Goal: Check status: Check status

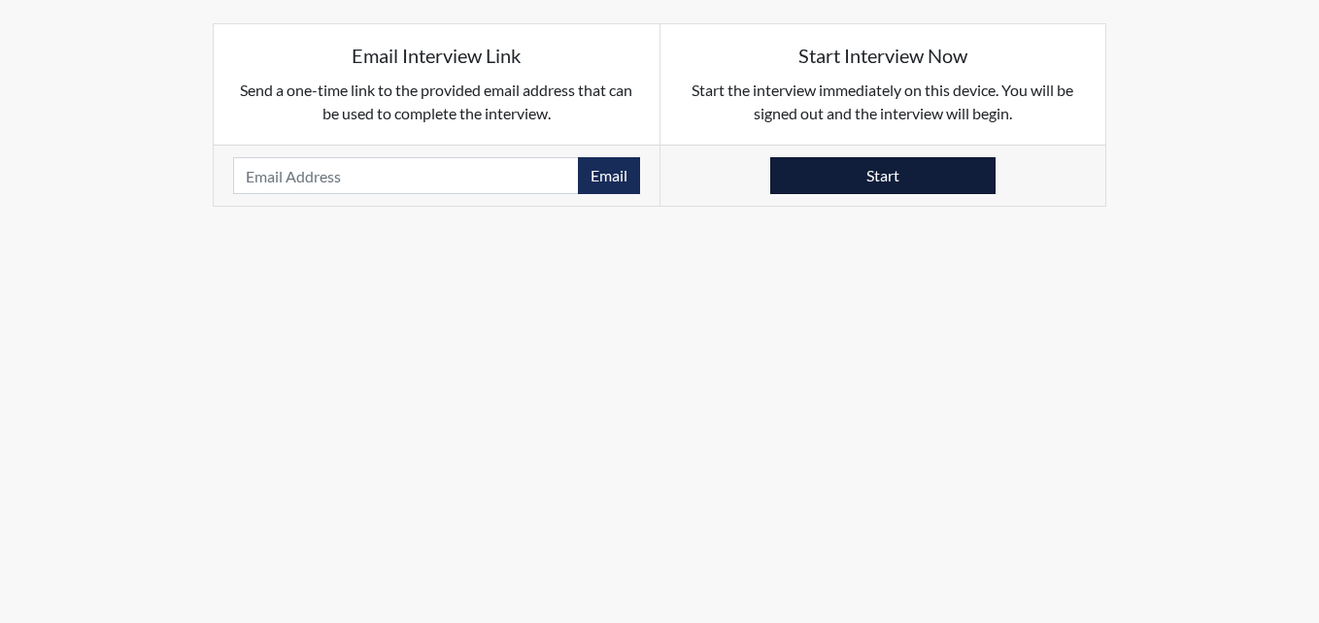
click at [841, 176] on button "Start" at bounding box center [882, 175] width 225 height 37
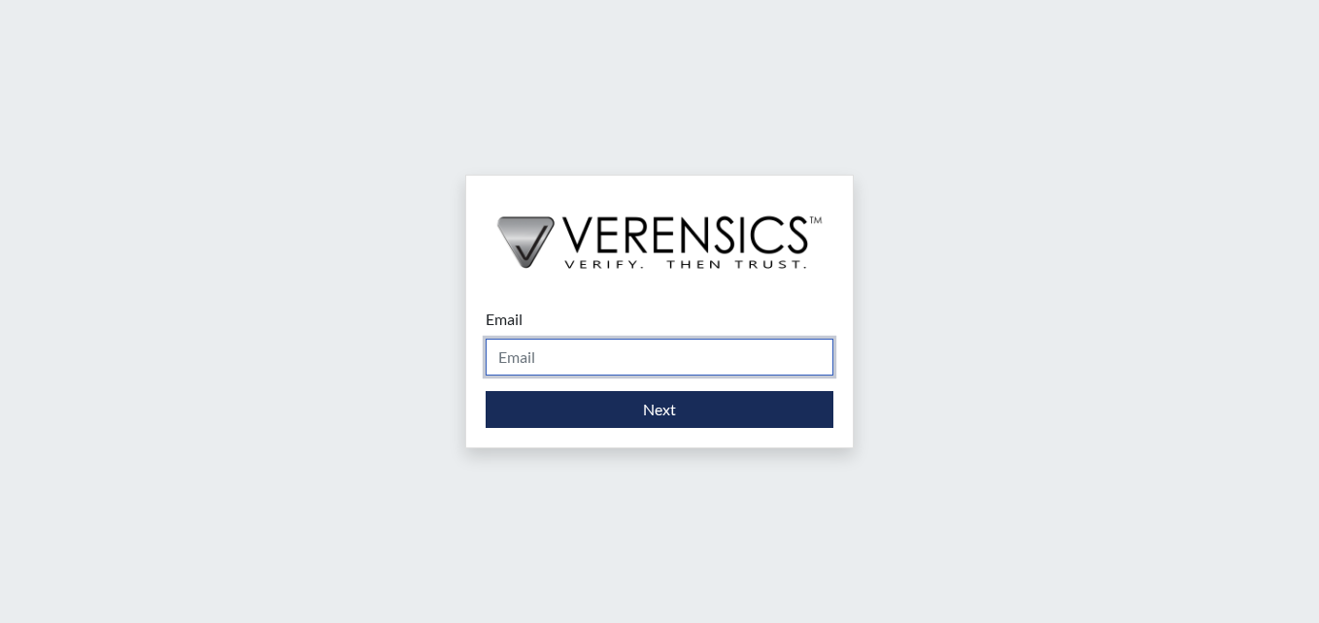
click at [524, 358] on input "Email" at bounding box center [660, 357] width 348 height 37
type input "[PERSON_NAME][EMAIL_ADDRESS][PERSON_NAME][DOMAIN_NAME]"
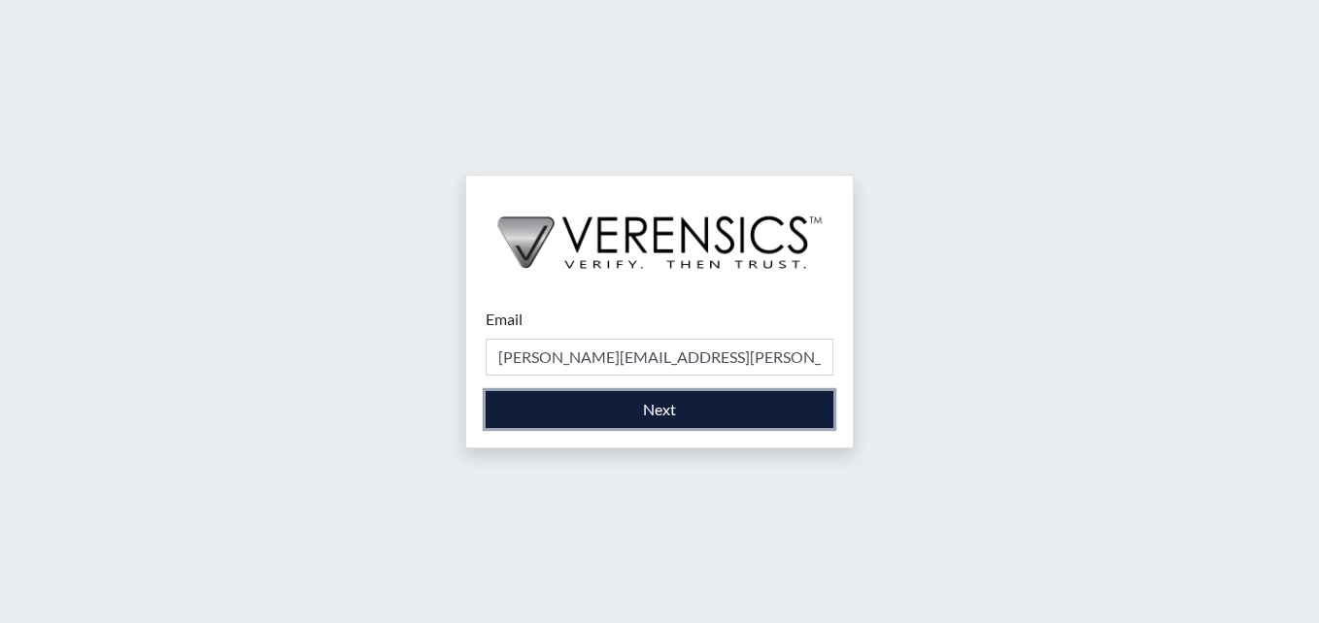
click at [728, 414] on button "Next" at bounding box center [660, 409] width 348 height 37
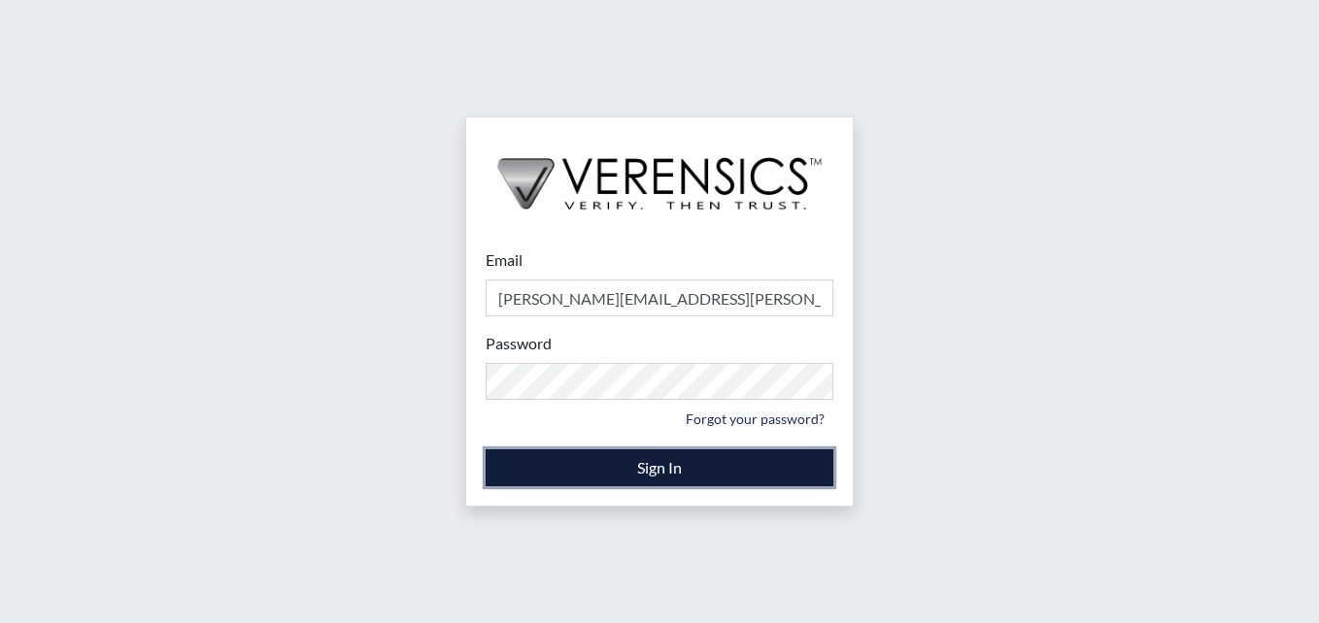
click at [575, 462] on button "Sign In" at bounding box center [660, 468] width 348 height 37
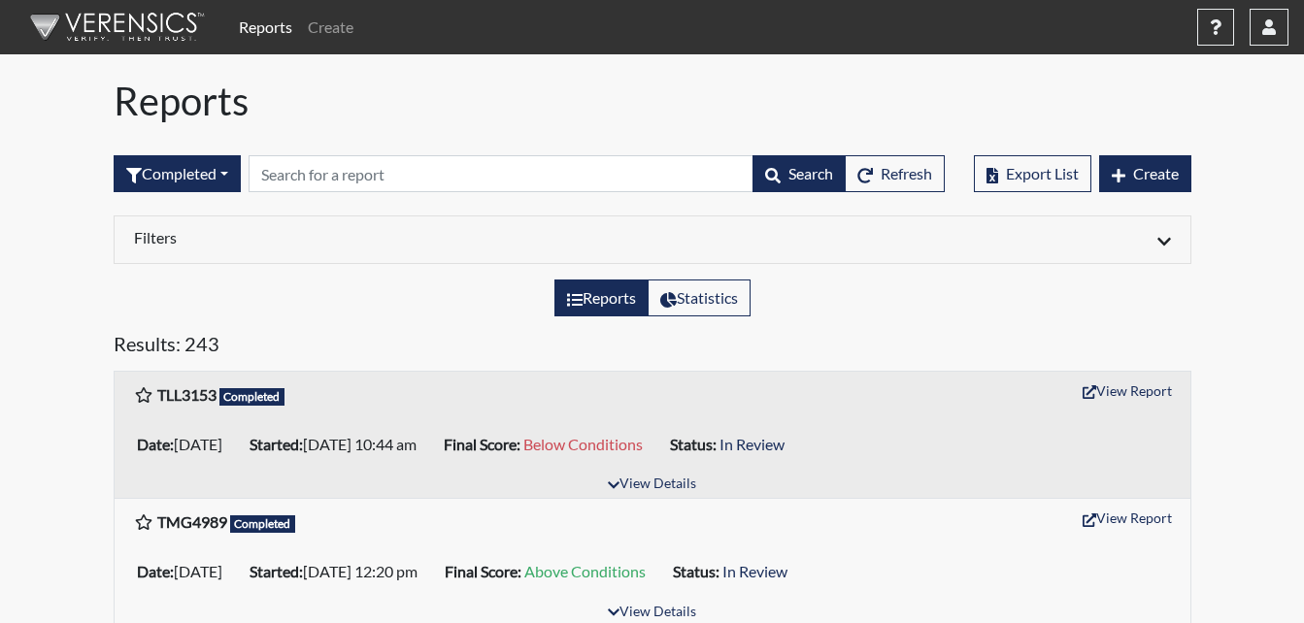
scroll to position [97, 0]
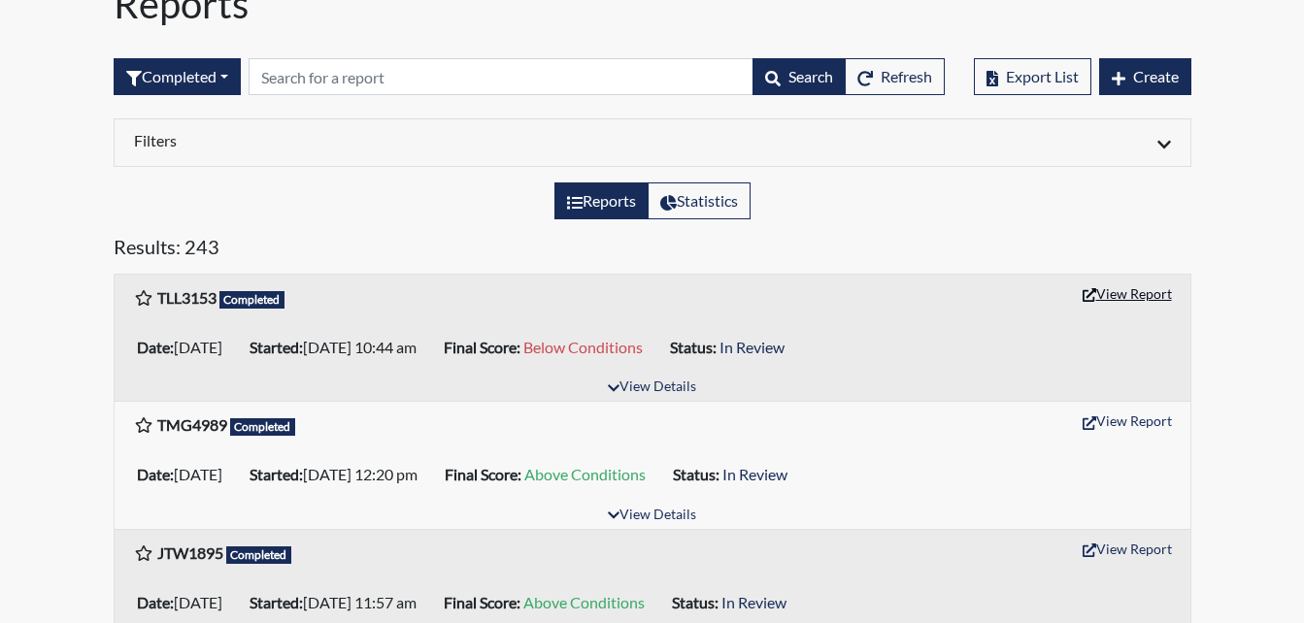
click at [1148, 295] on button "View Report" at bounding box center [1127, 294] width 107 height 30
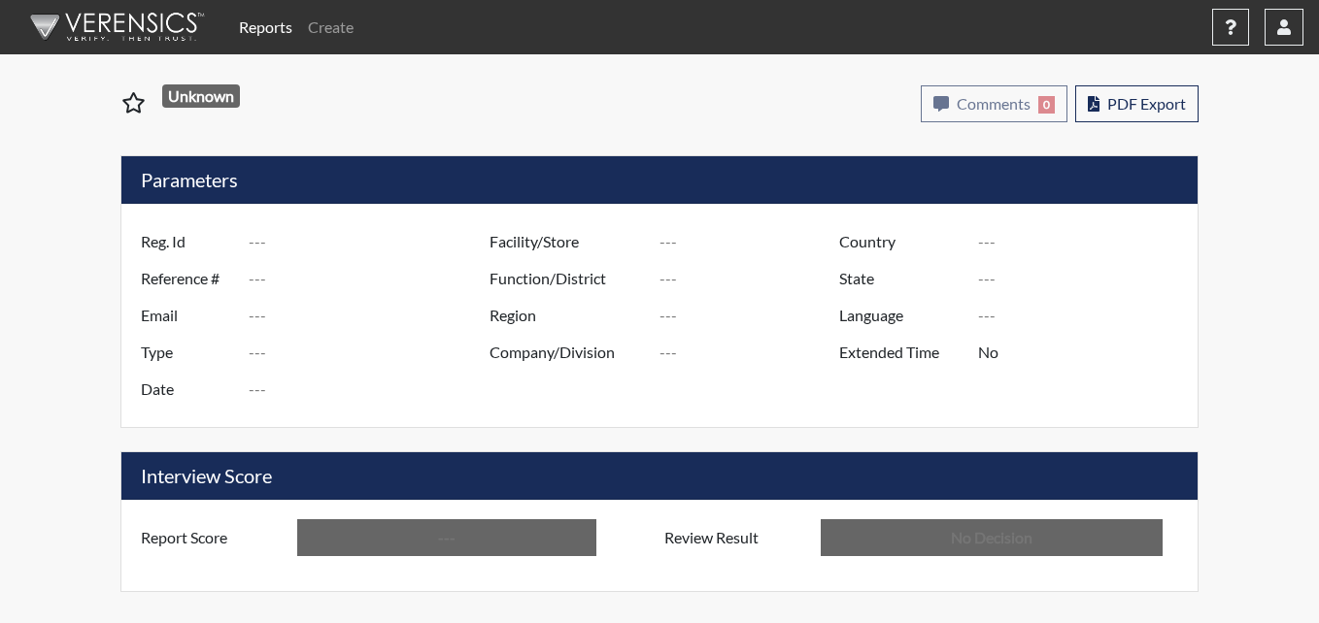
type input "TLL3153"
type input "48960"
type input "---"
type input "Corrections Pre-Employment"
type input "[DATE]"
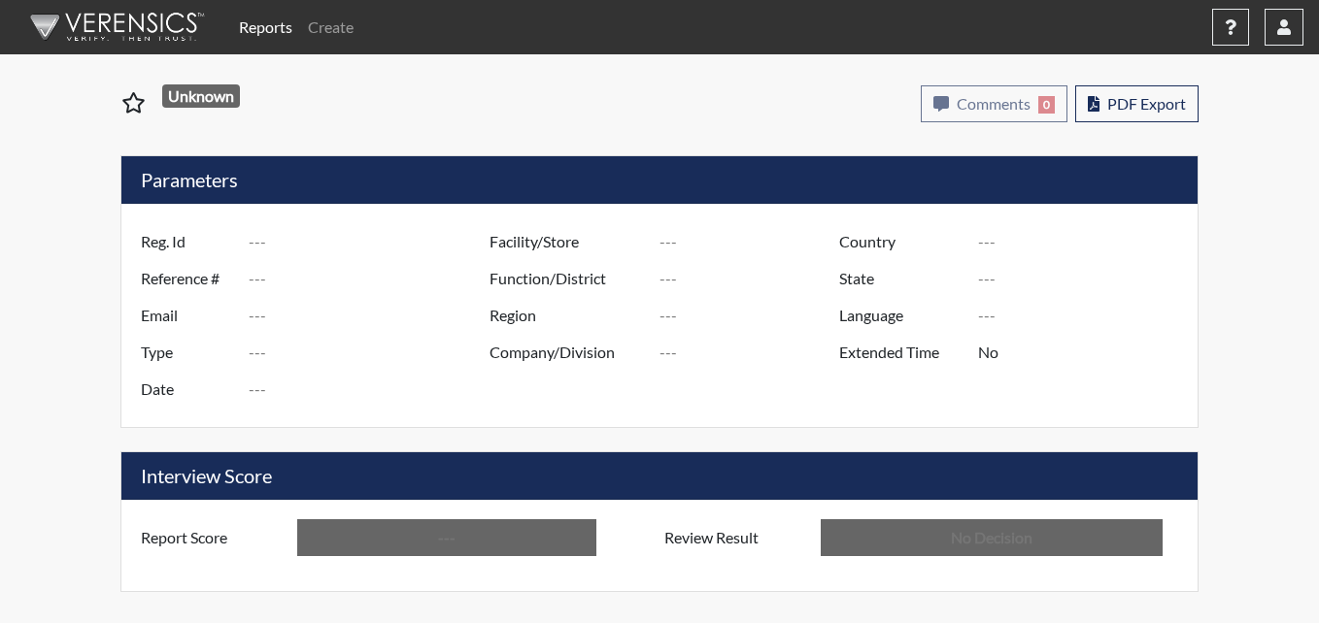
type input "[PERSON_NAME]"
type input "[GEOGRAPHIC_DATA]"
type input "[US_STATE]"
type input "English"
type input "Below Conditions"
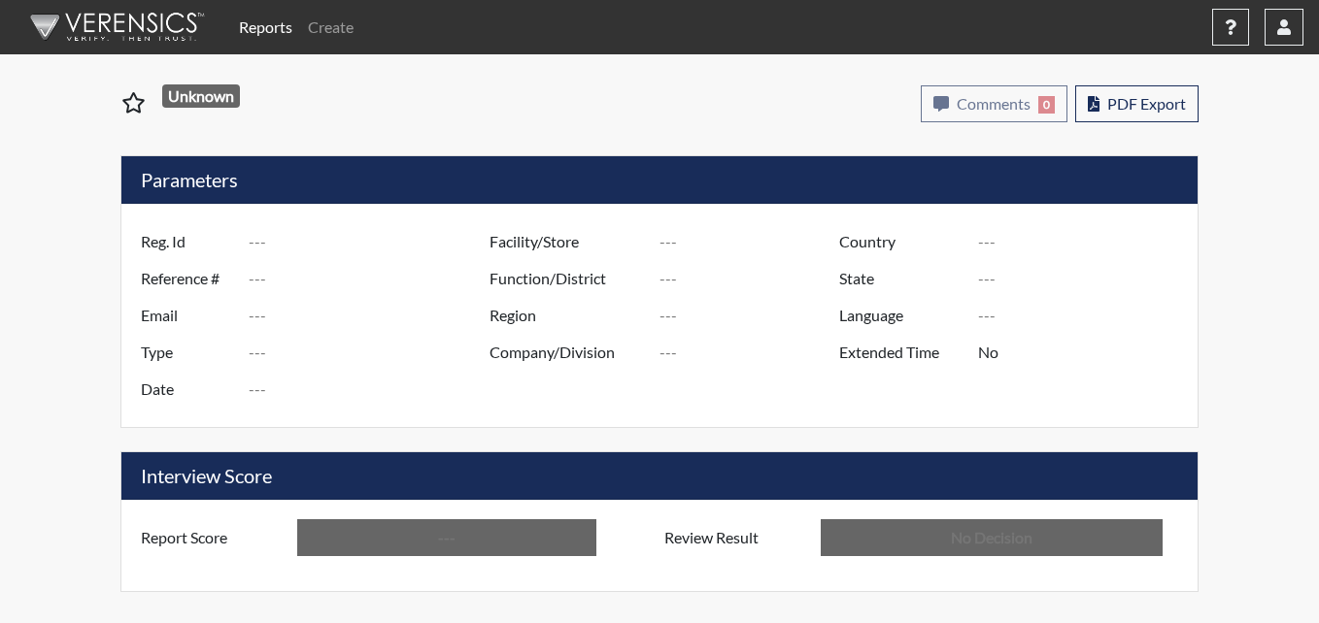
type input "In Review"
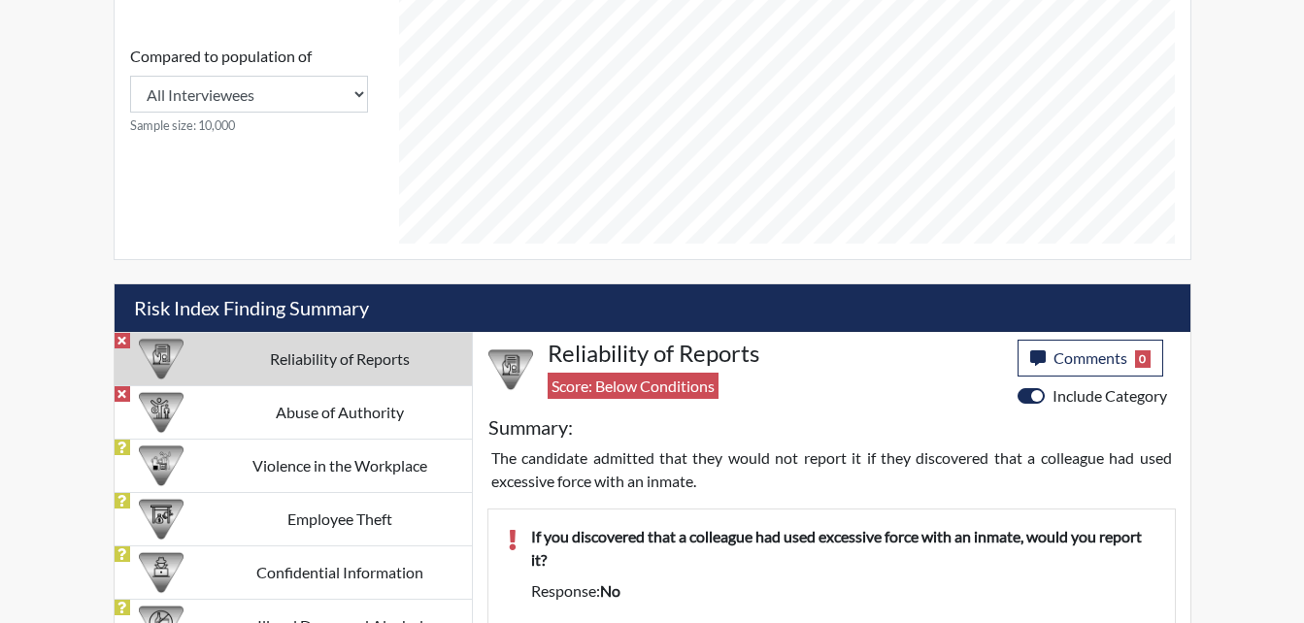
scroll to position [970759, 970275]
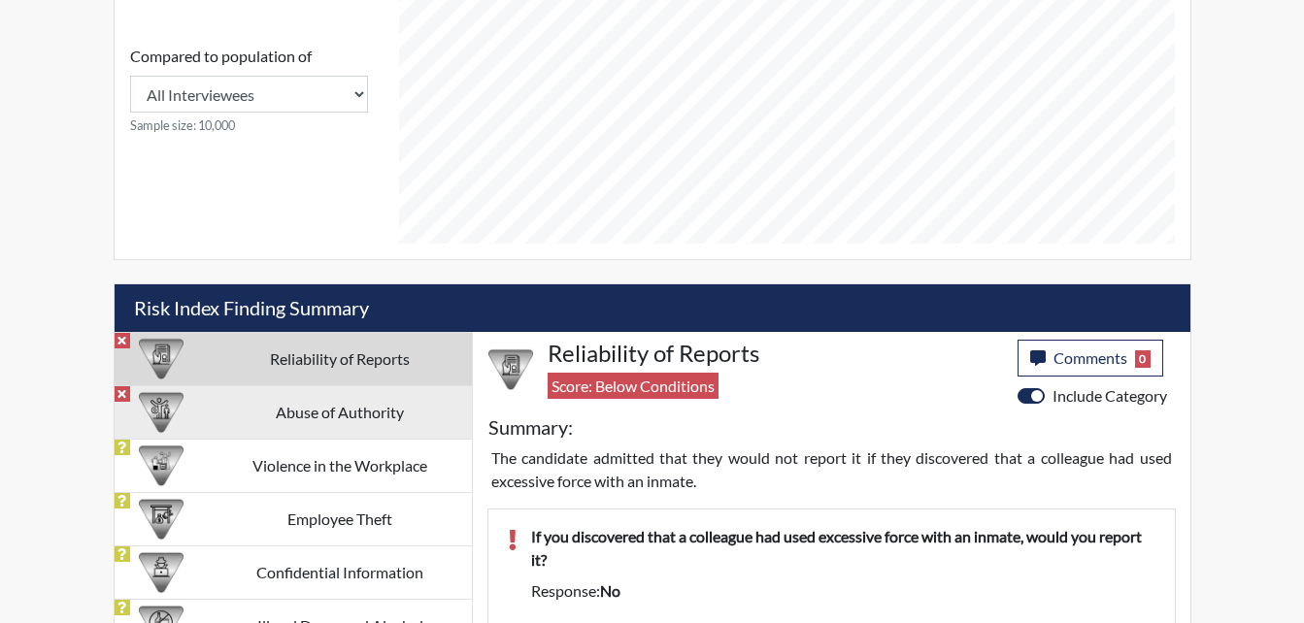
drag, startPoint x: 401, startPoint y: 421, endPoint x: 228, endPoint y: 401, distance: 174.1
click at [228, 401] on td "Abuse of Authority" at bounding box center [340, 412] width 263 height 53
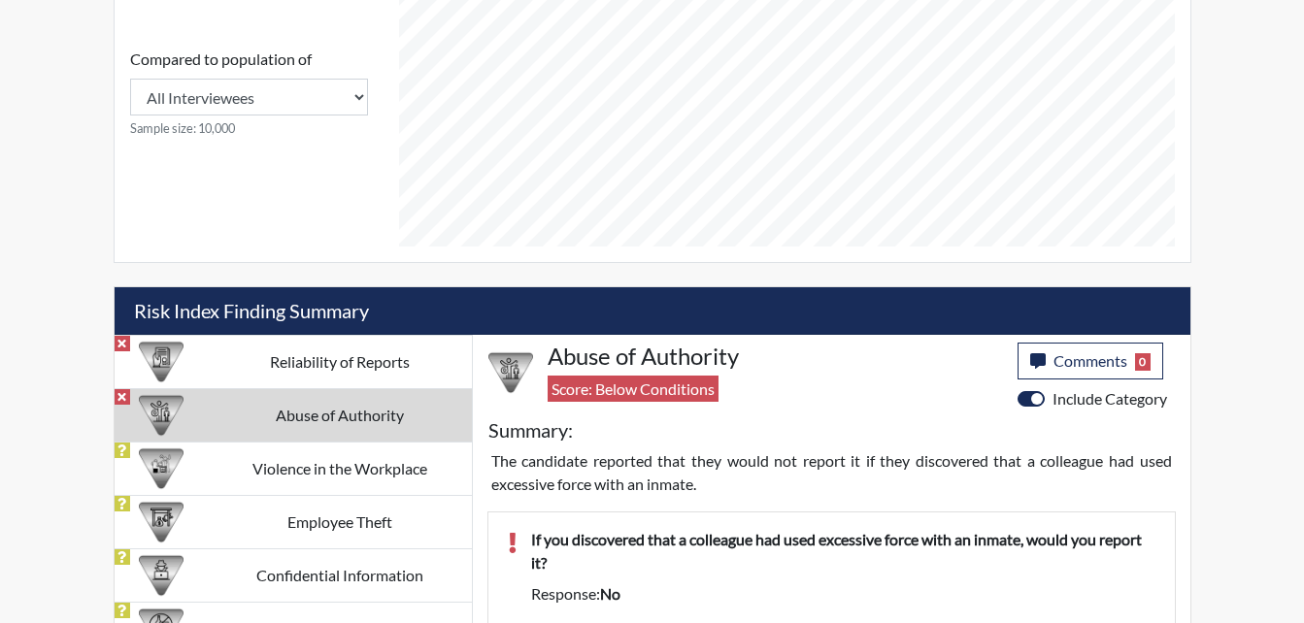
scroll to position [997, 0]
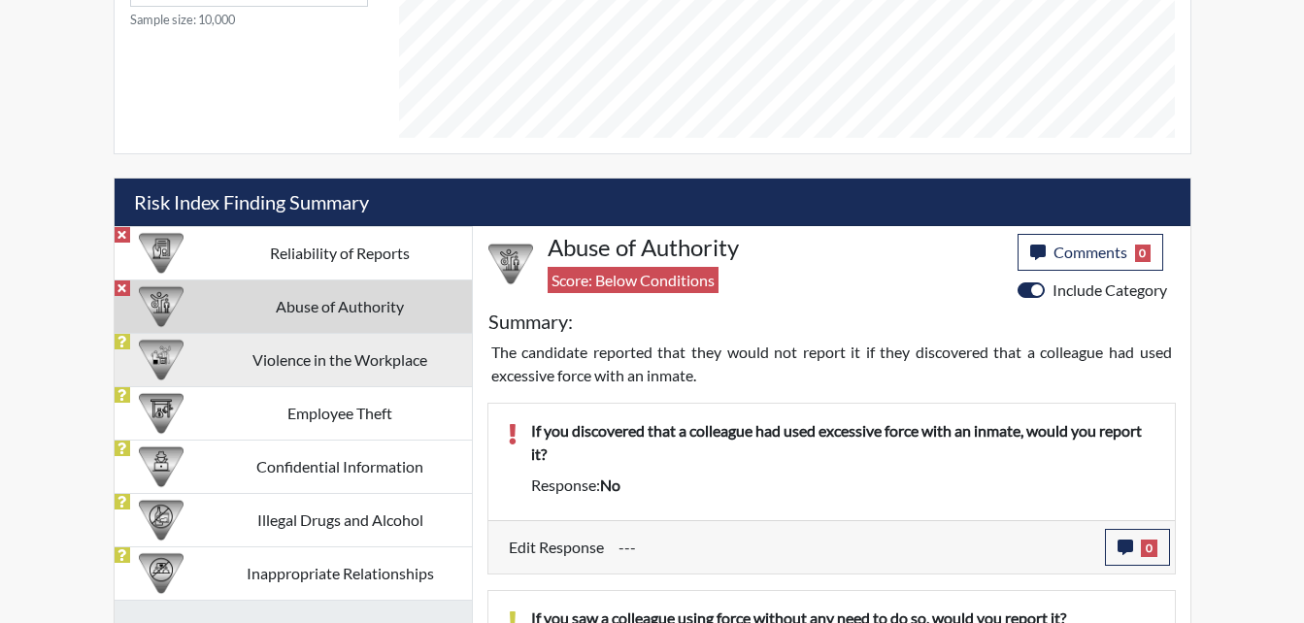
click at [302, 365] on td "Violence in the Workplace" at bounding box center [340, 359] width 263 height 53
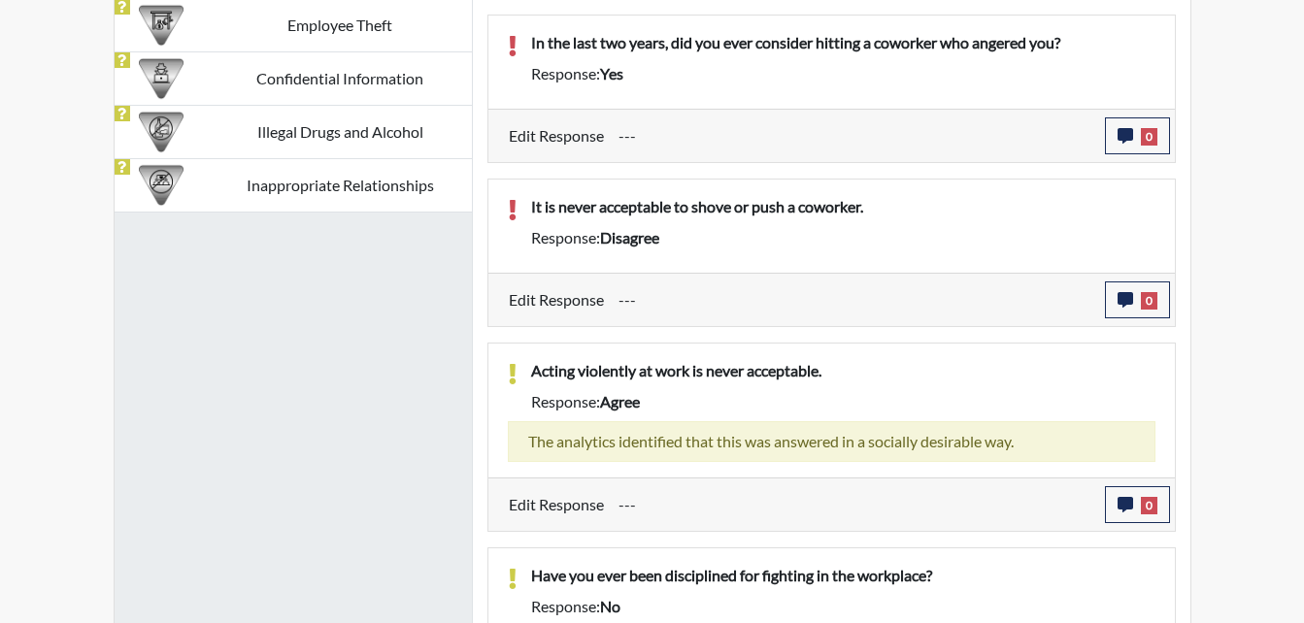
scroll to position [1094, 0]
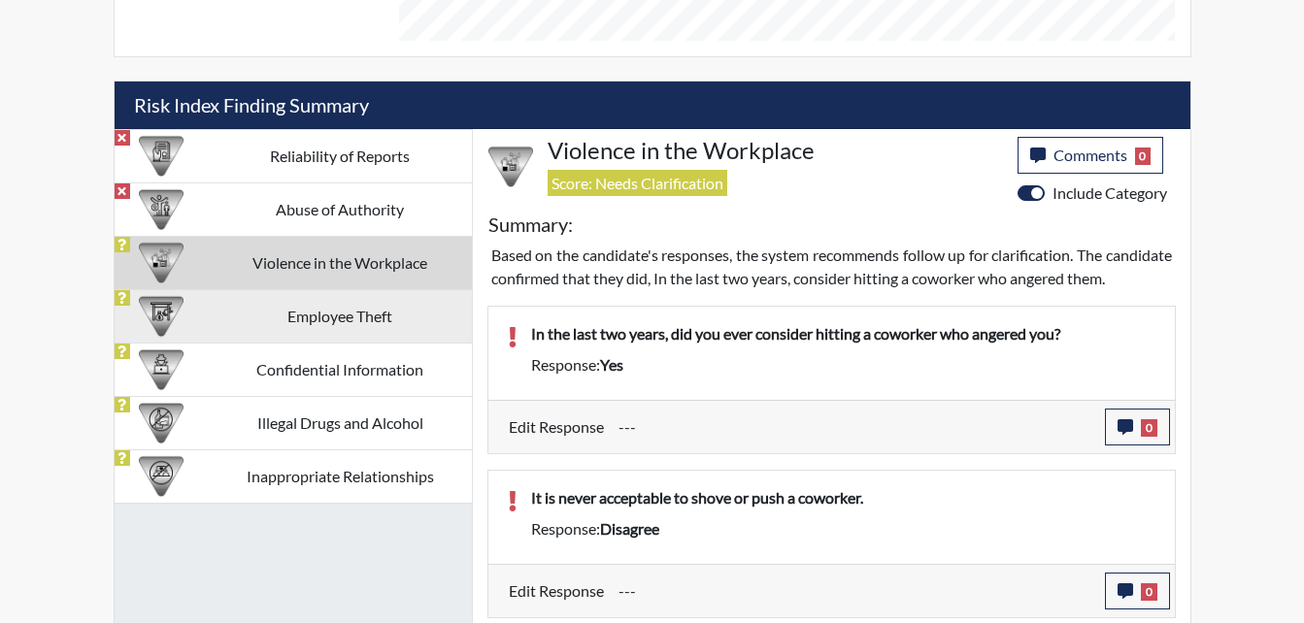
click at [350, 307] on td "Employee Theft" at bounding box center [340, 315] width 263 height 53
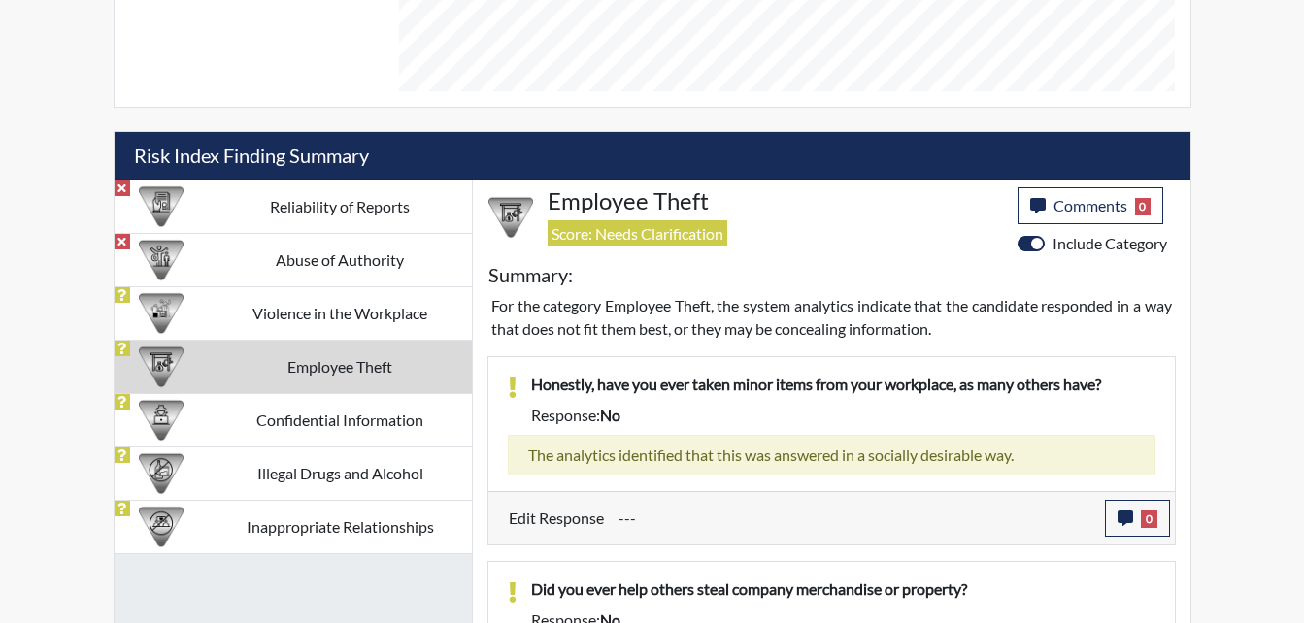
scroll to position [970759, 970275]
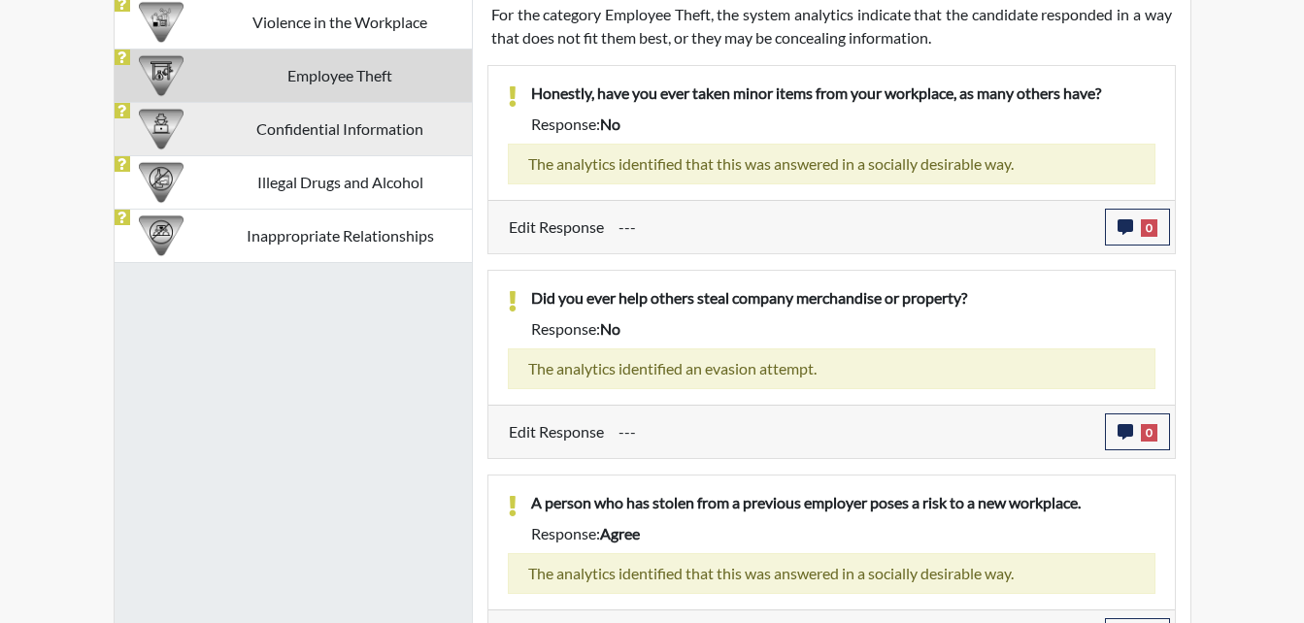
click at [364, 126] on td "Confidential Information" at bounding box center [340, 128] width 263 height 53
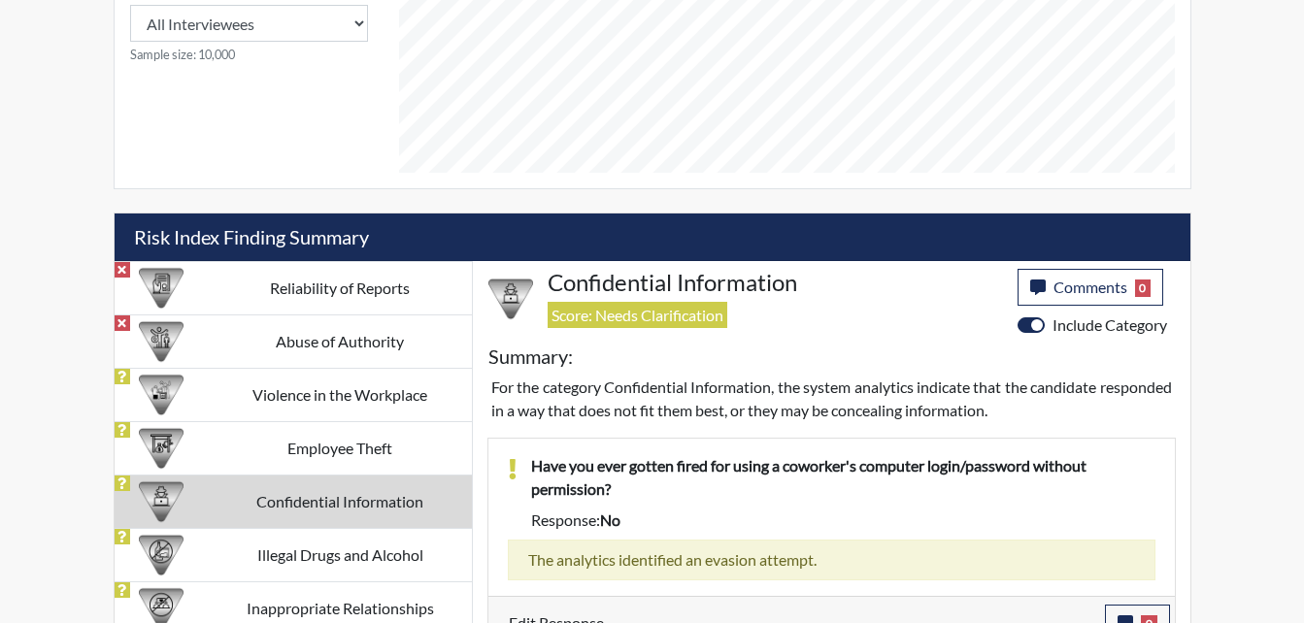
scroll to position [991, 0]
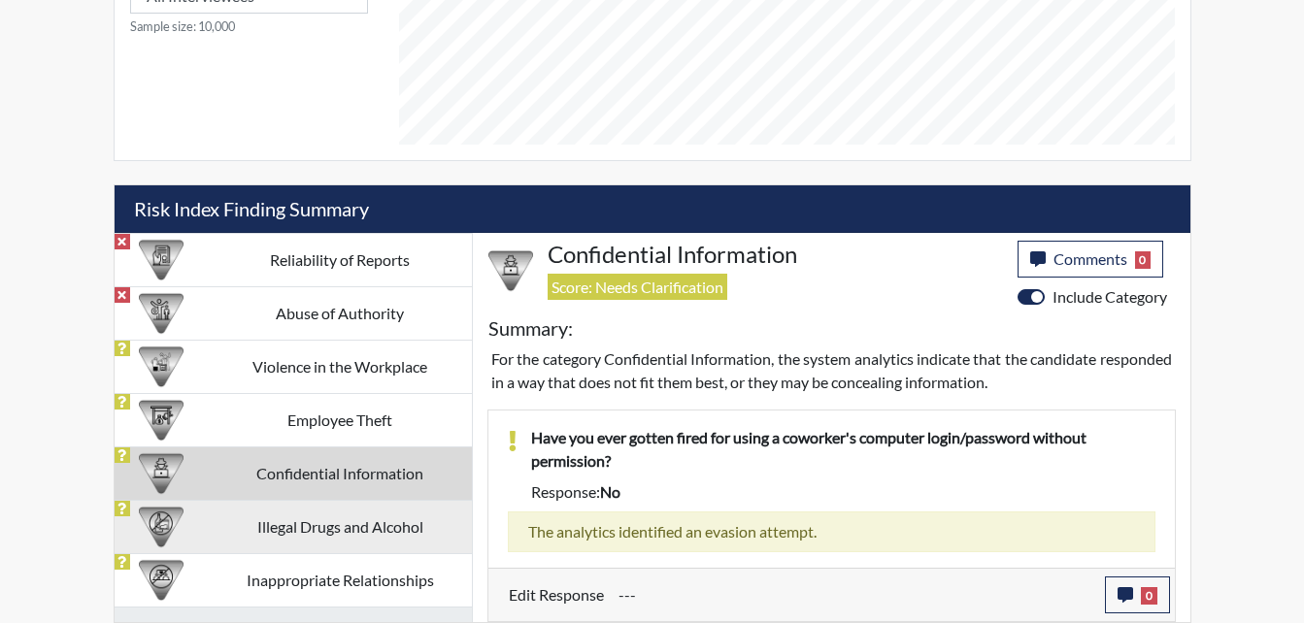
click at [401, 518] on td "Illegal Drugs and Alcohol" at bounding box center [340, 526] width 263 height 53
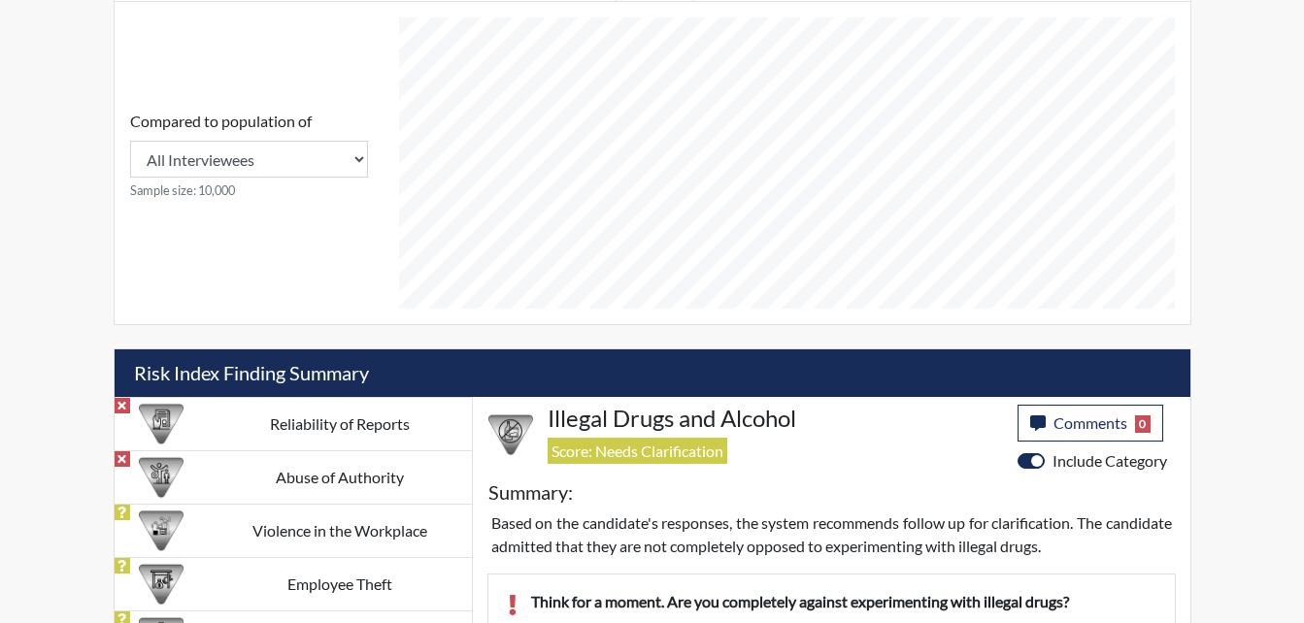
scroll to position [1131, 0]
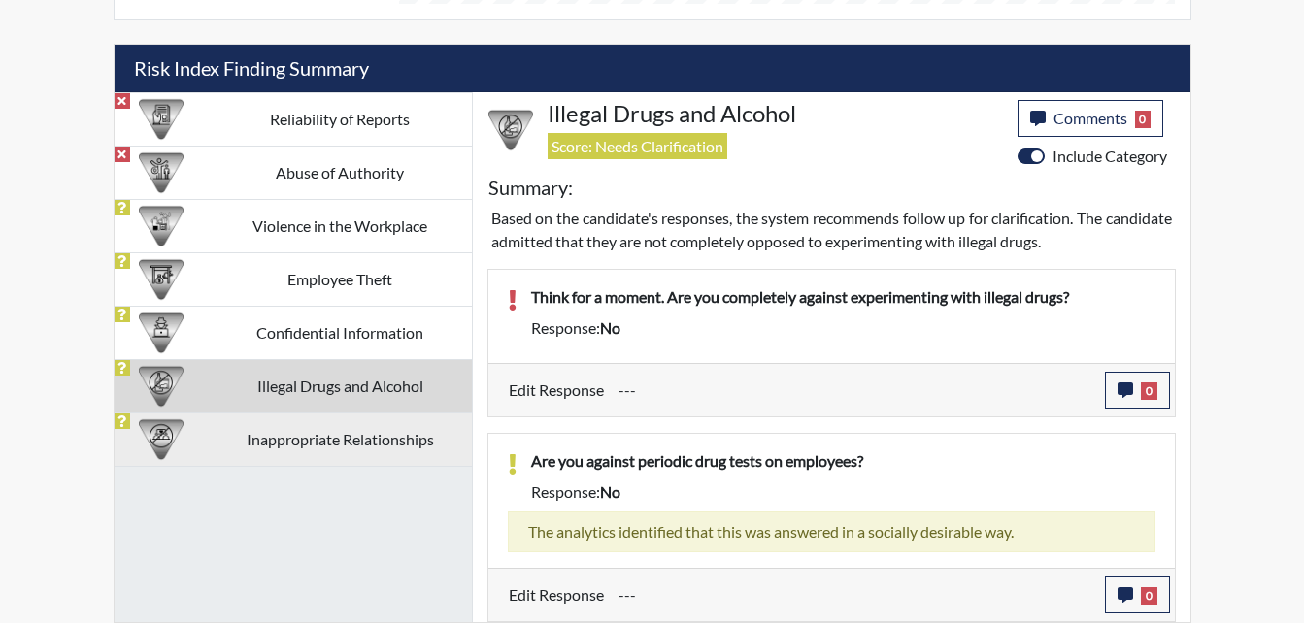
click at [307, 443] on td "Inappropriate Relationships" at bounding box center [340, 439] width 263 height 53
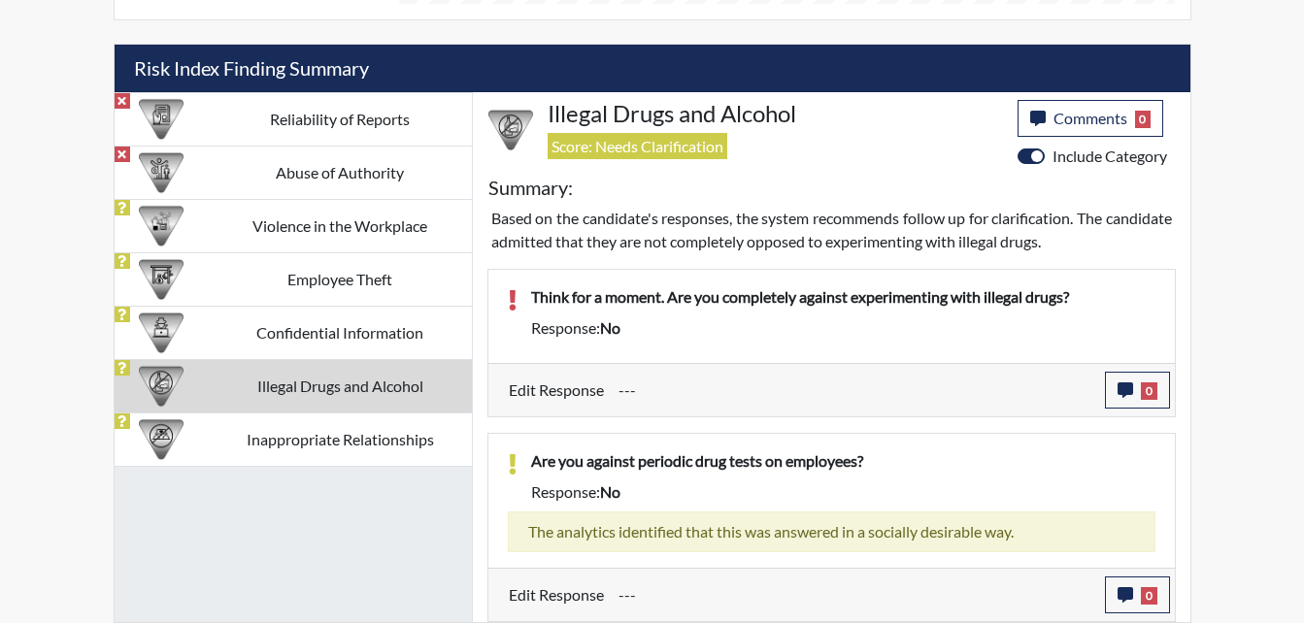
scroll to position [976, 0]
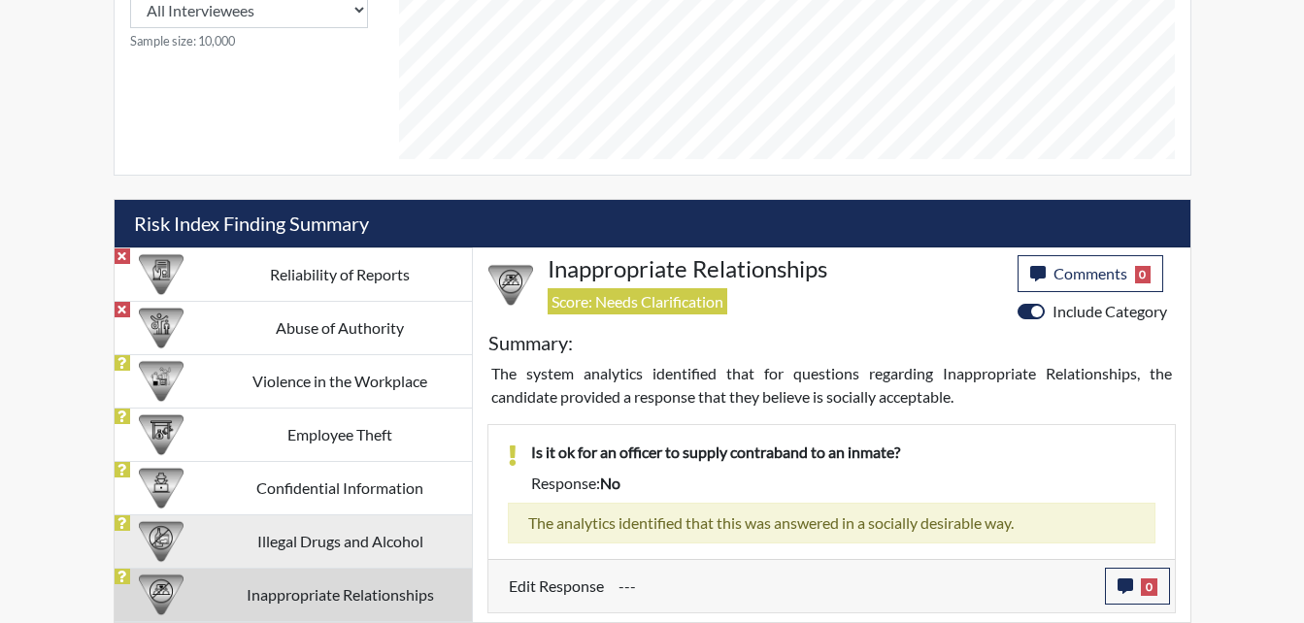
click at [294, 550] on td "Illegal Drugs and Alcohol" at bounding box center [340, 541] width 263 height 53
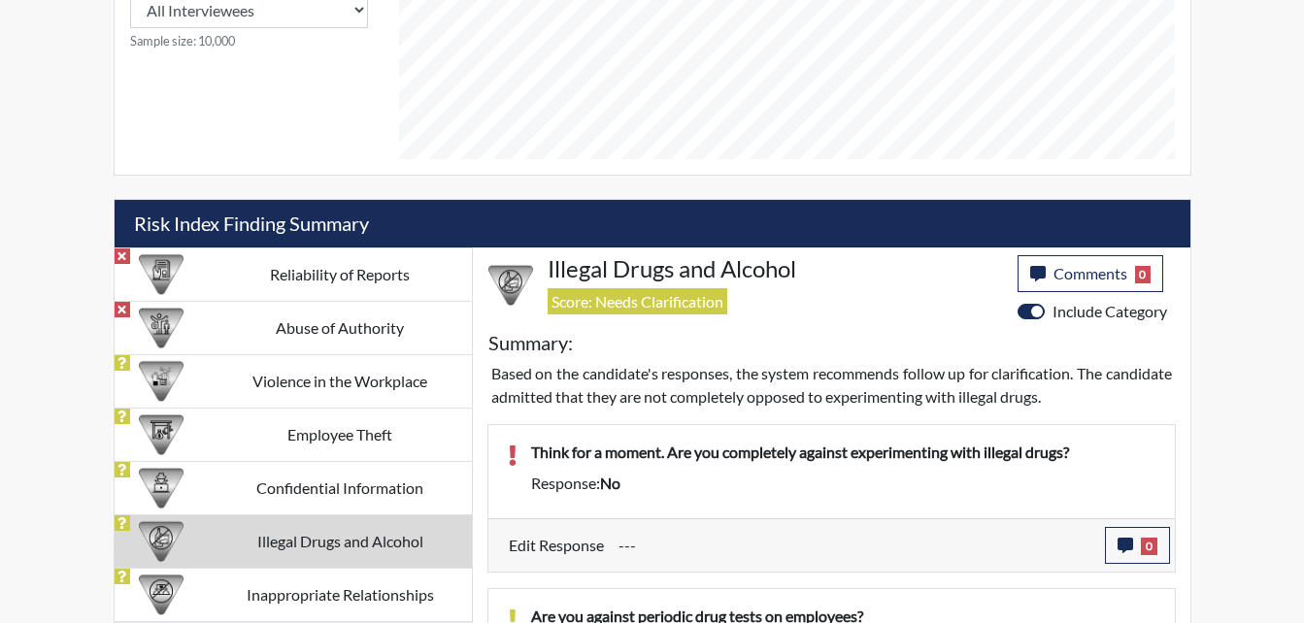
scroll to position [1131, 0]
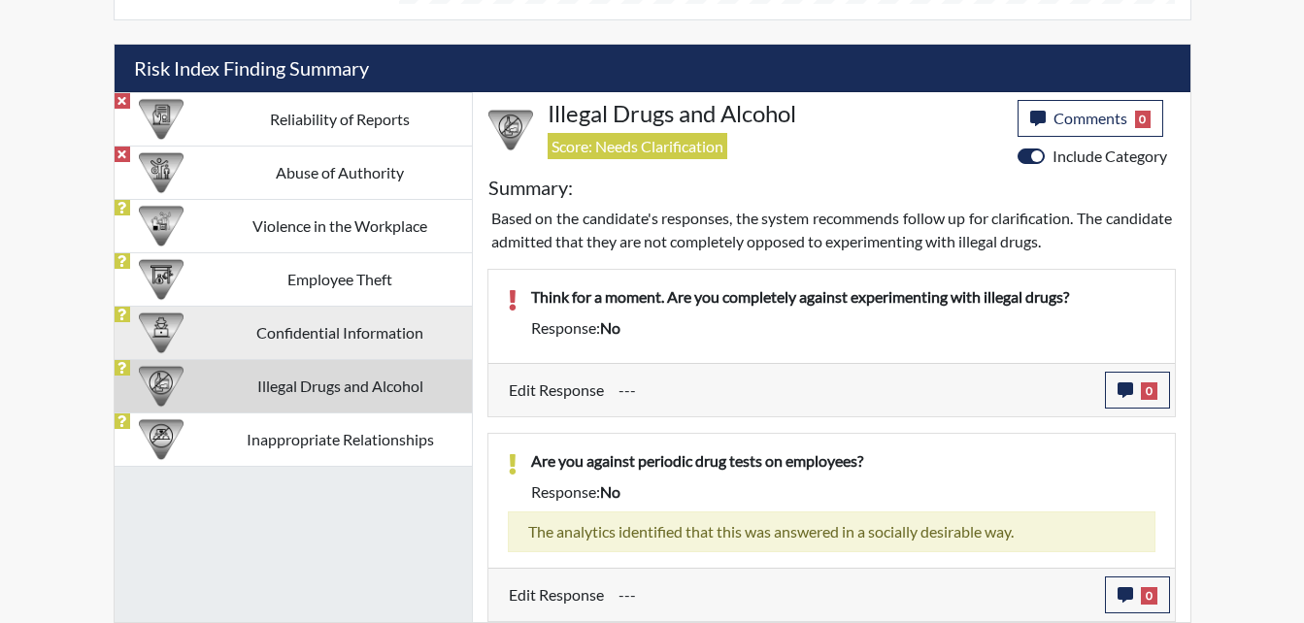
click at [418, 340] on td "Confidential Information" at bounding box center [340, 332] width 263 height 53
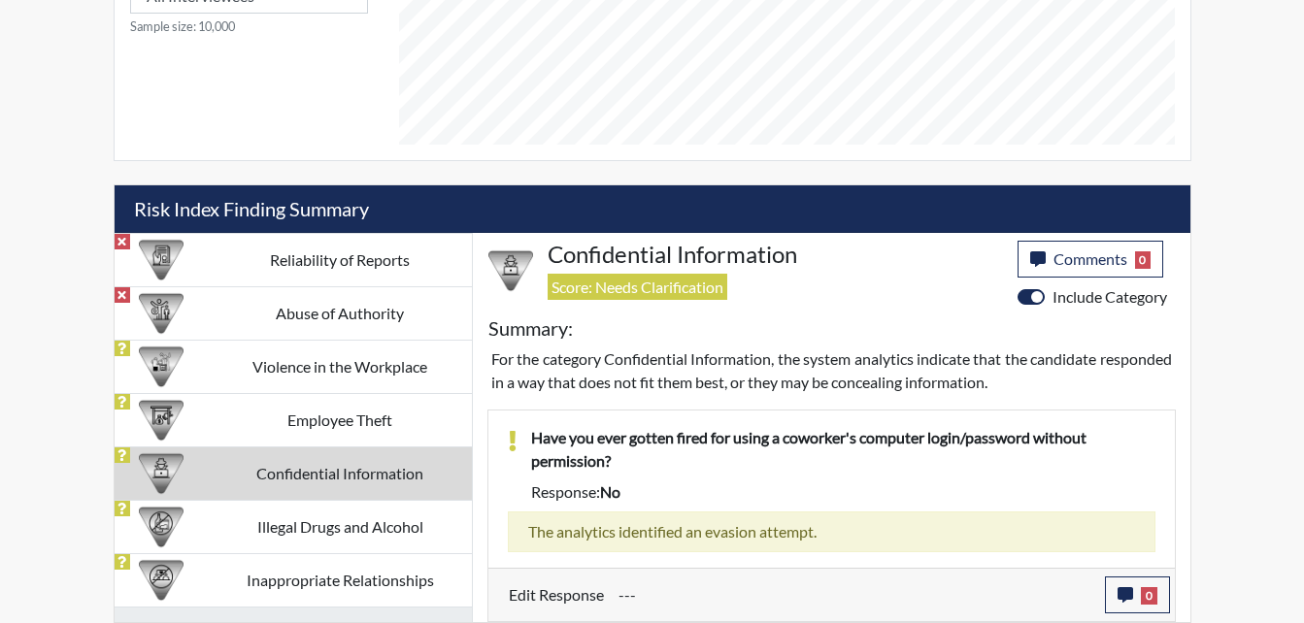
scroll to position [991, 0]
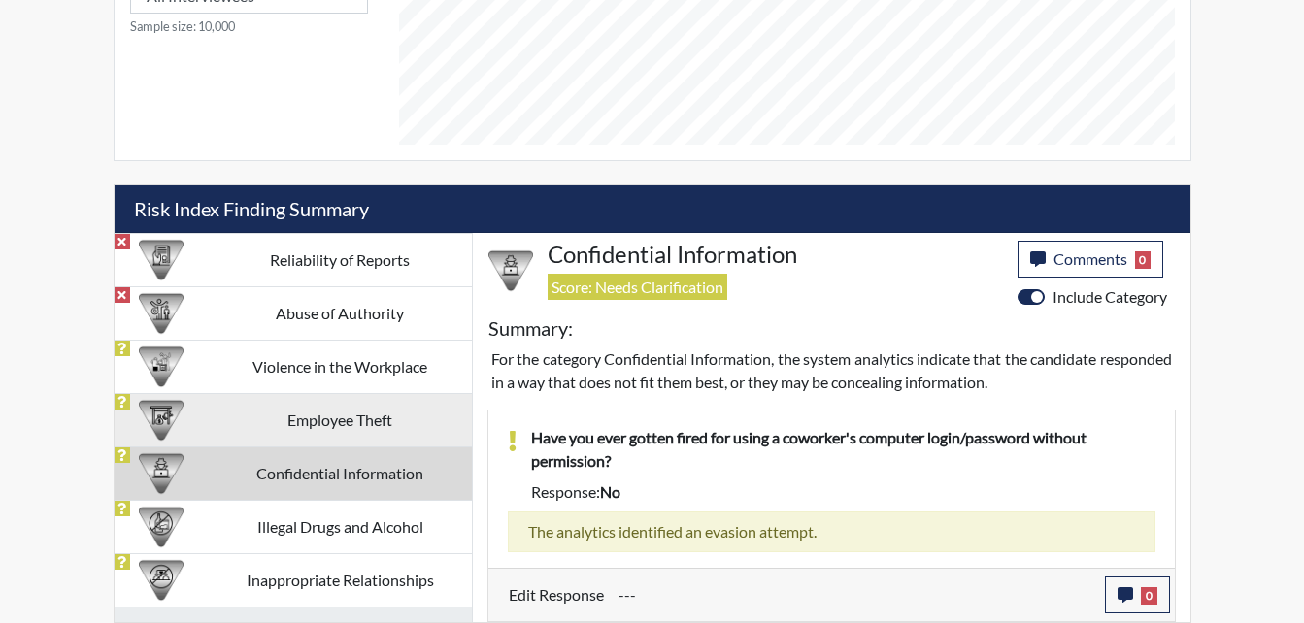
click at [305, 425] on td "Employee Theft" at bounding box center [340, 419] width 263 height 53
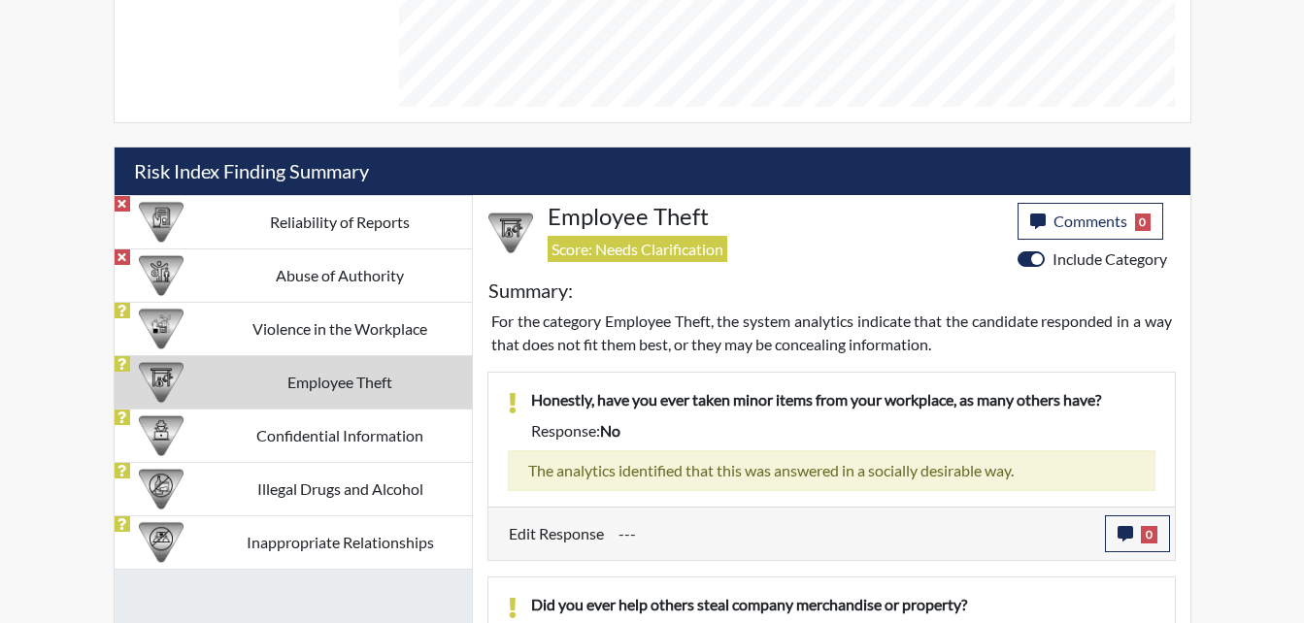
scroll to position [999, 0]
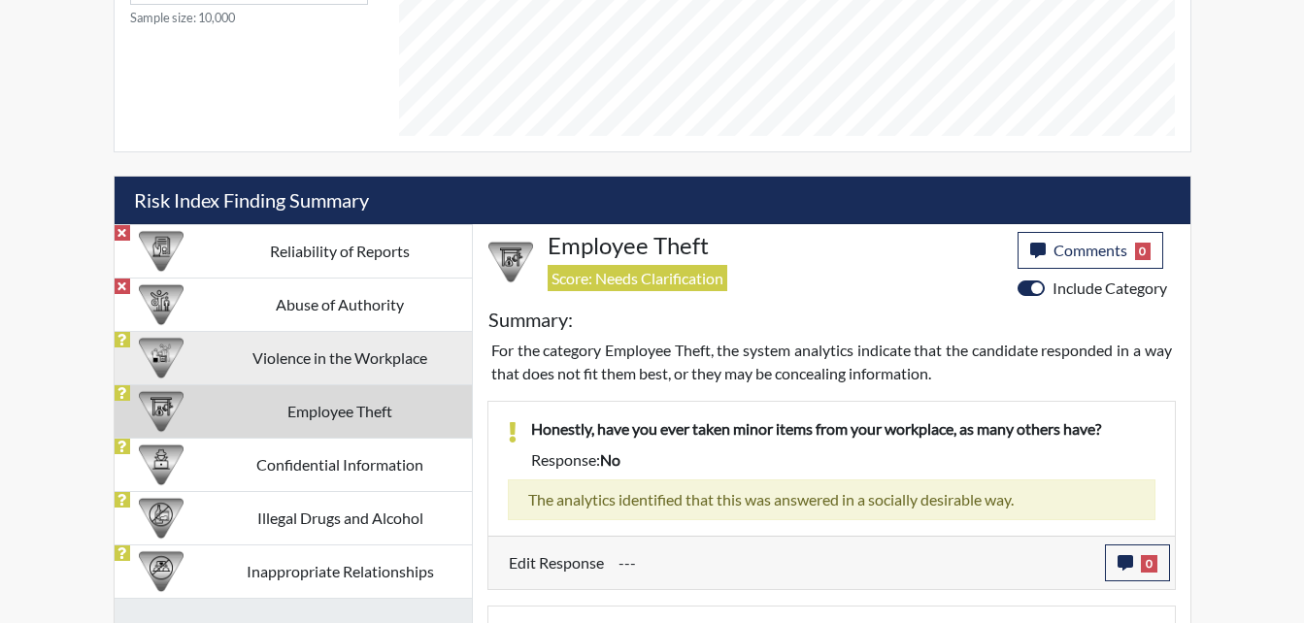
click at [340, 357] on td "Violence in the Workplace" at bounding box center [340, 357] width 263 height 53
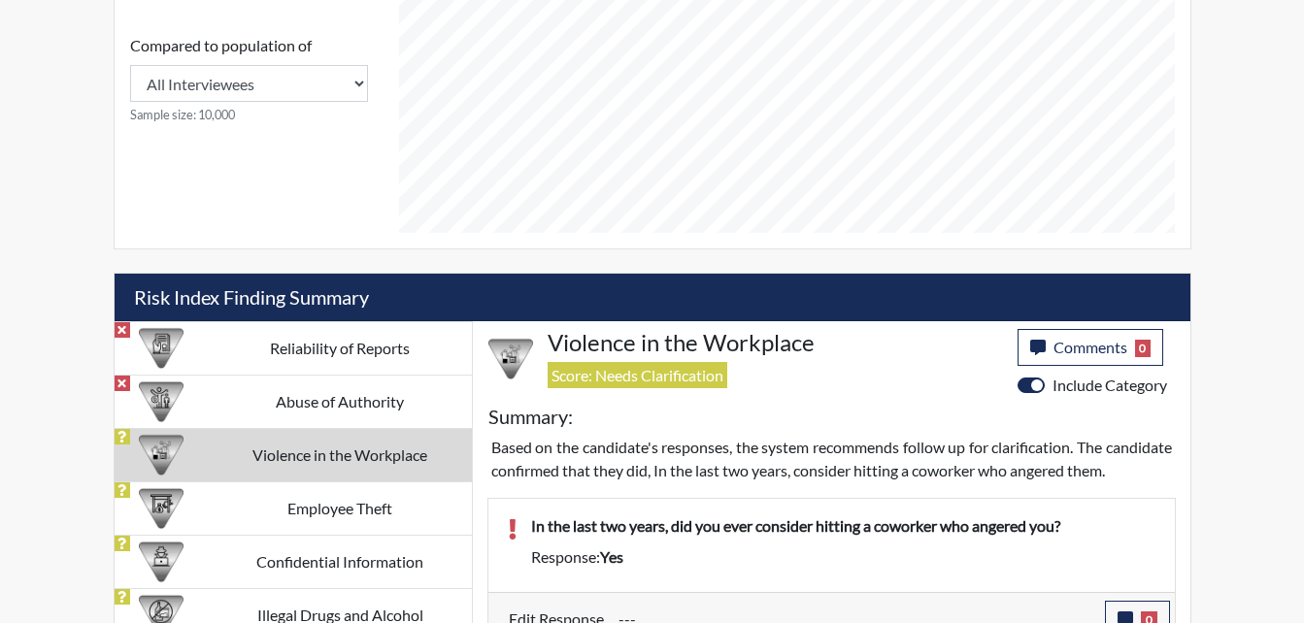
scroll to position [805, 0]
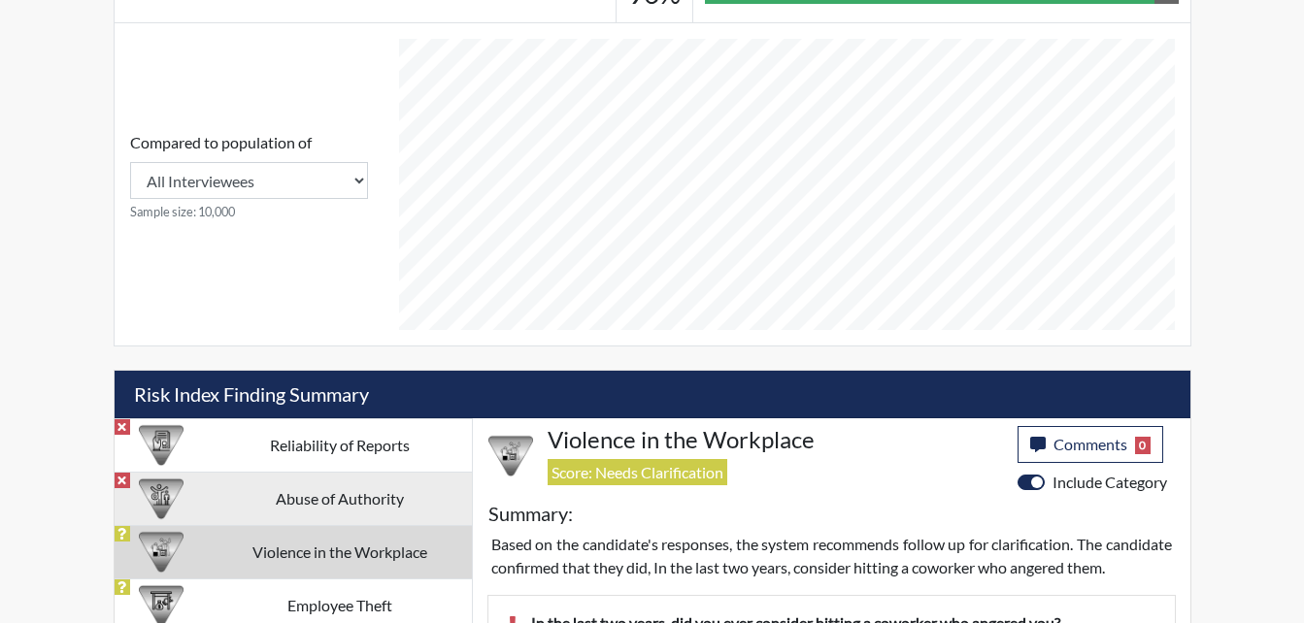
click at [351, 511] on td "Abuse of Authority" at bounding box center [340, 498] width 263 height 53
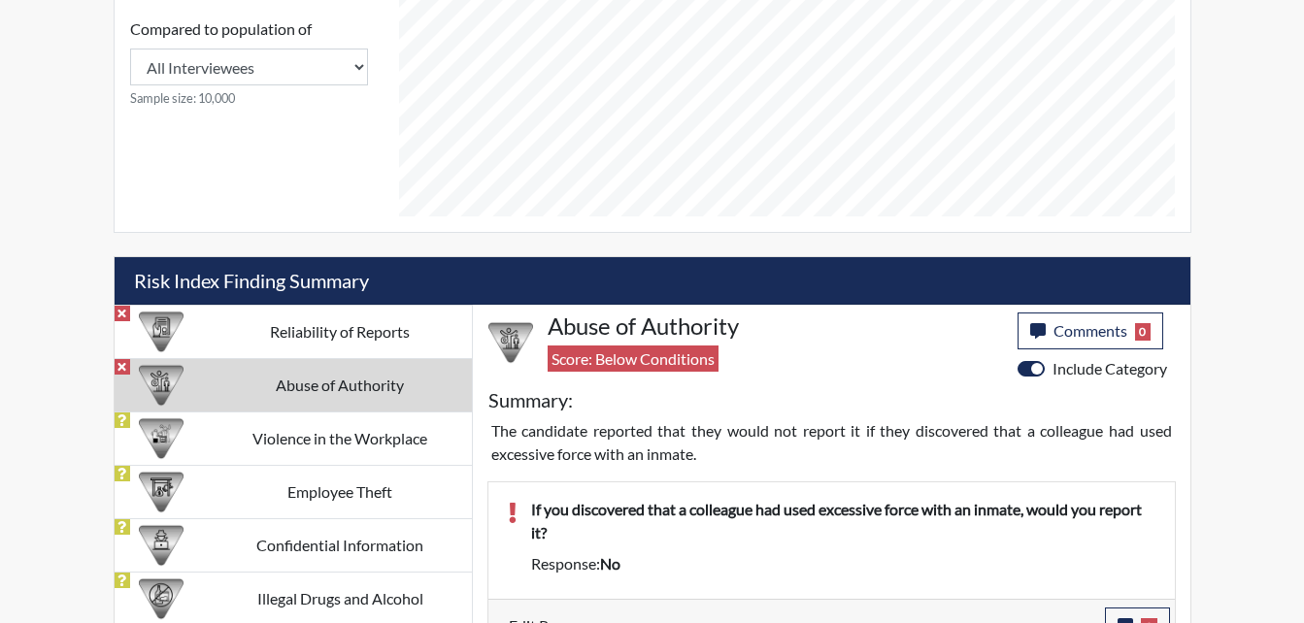
scroll to position [766, 0]
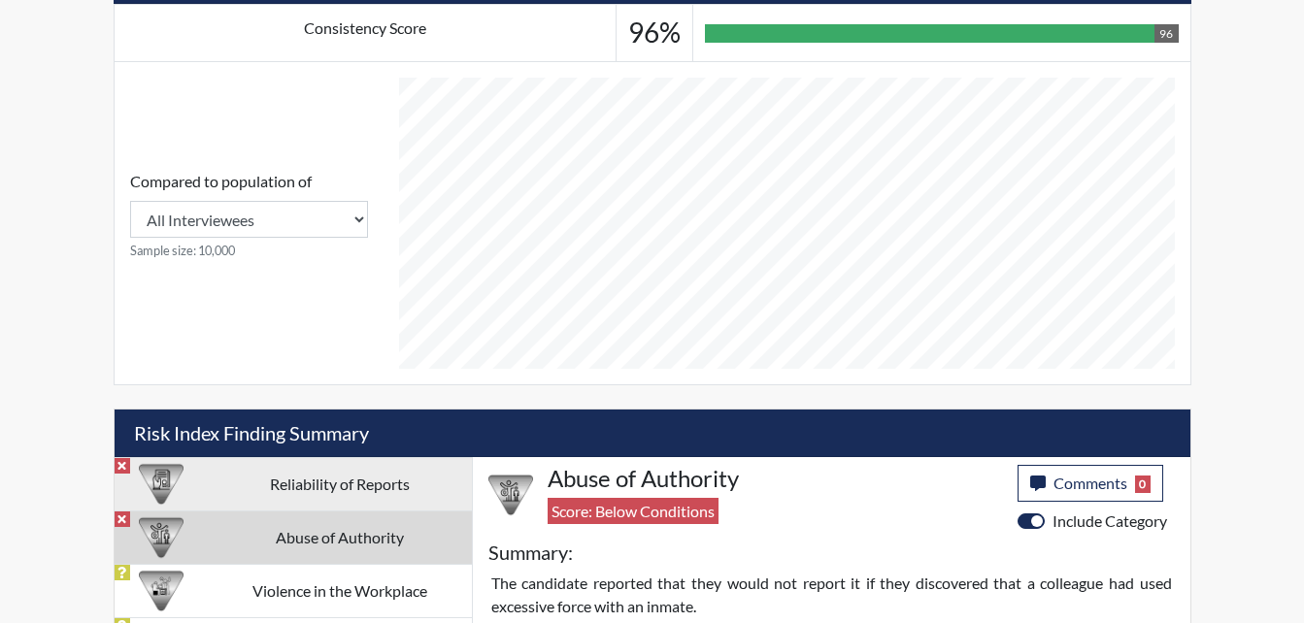
click at [358, 492] on td "Reliability of Reports" at bounding box center [340, 483] width 263 height 53
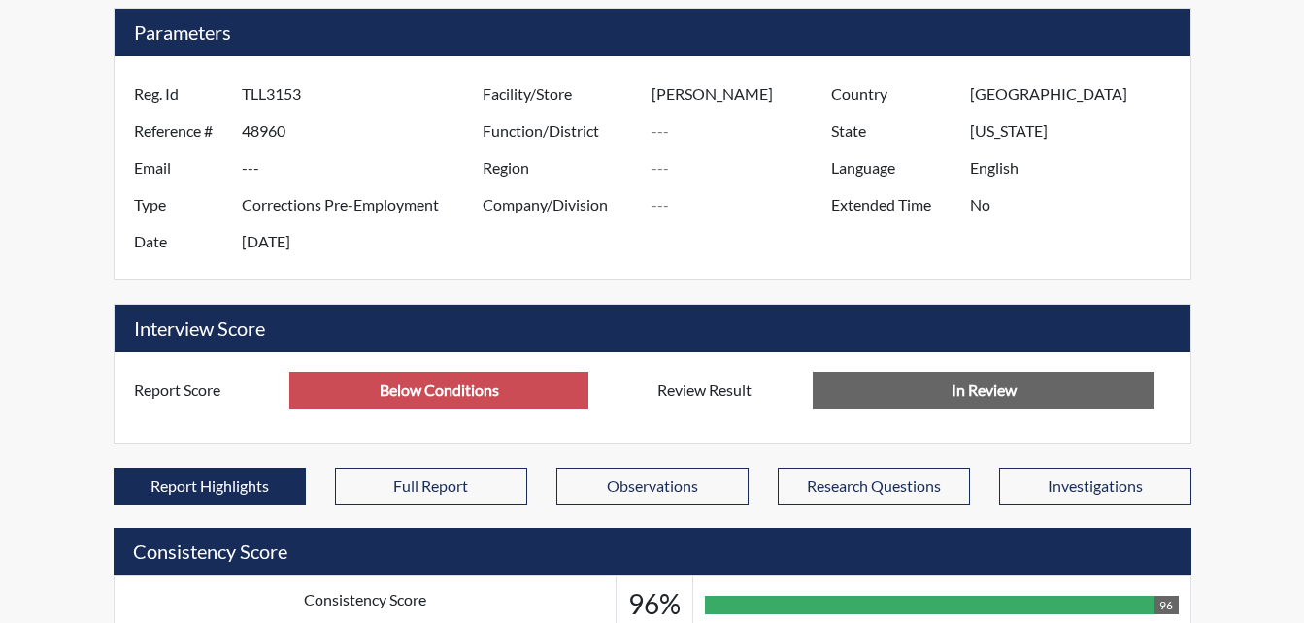
scroll to position [0, 0]
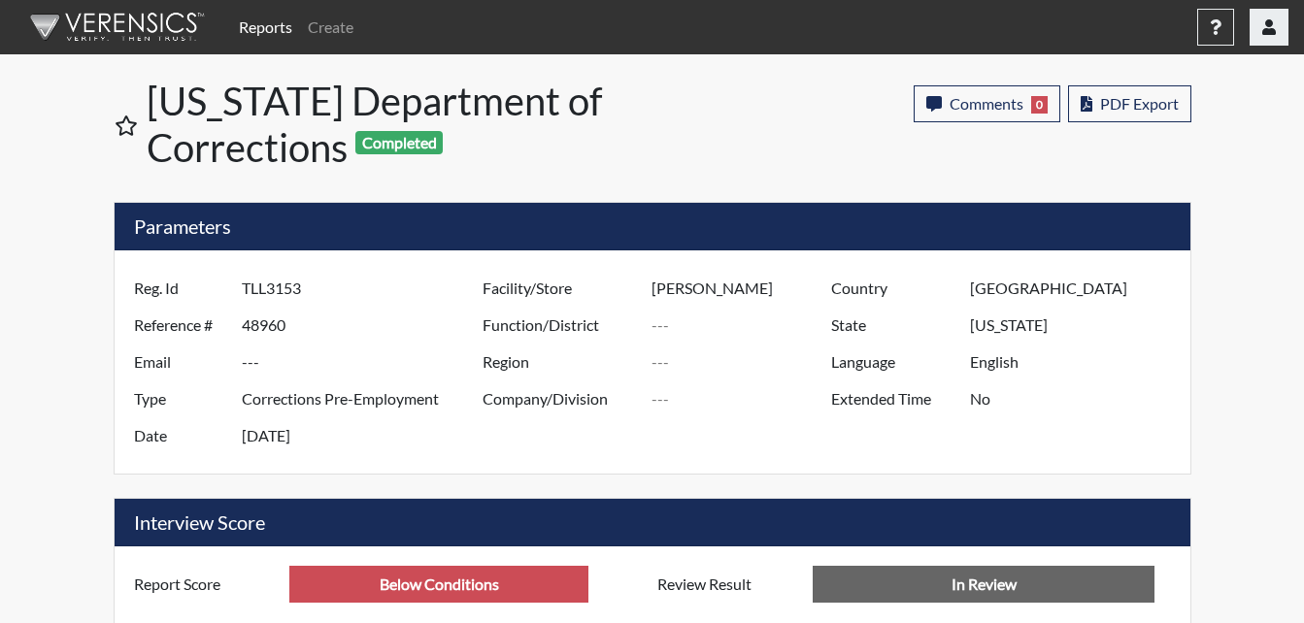
click at [1266, 37] on button "button" at bounding box center [1269, 27] width 39 height 37
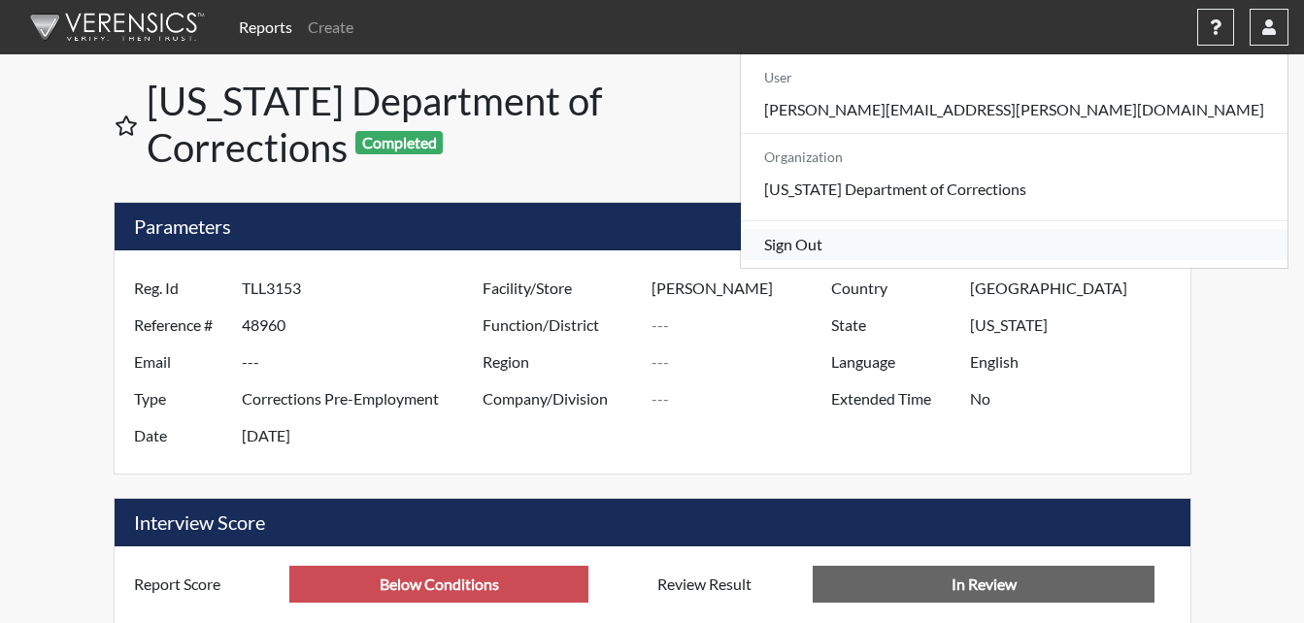
click at [1102, 260] on link "Sign Out" at bounding box center [1014, 244] width 547 height 31
